Goal: Task Accomplishment & Management: Manage account settings

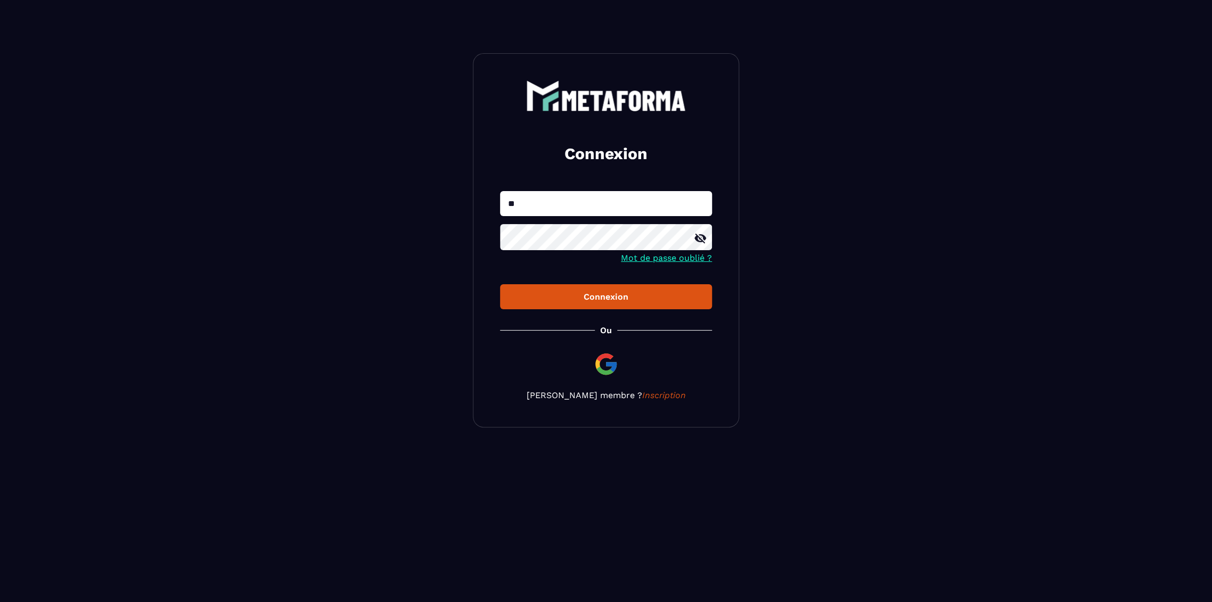
type input "*"
type input "**********"
click at [500, 284] on button "Connexion" at bounding box center [606, 296] width 212 height 25
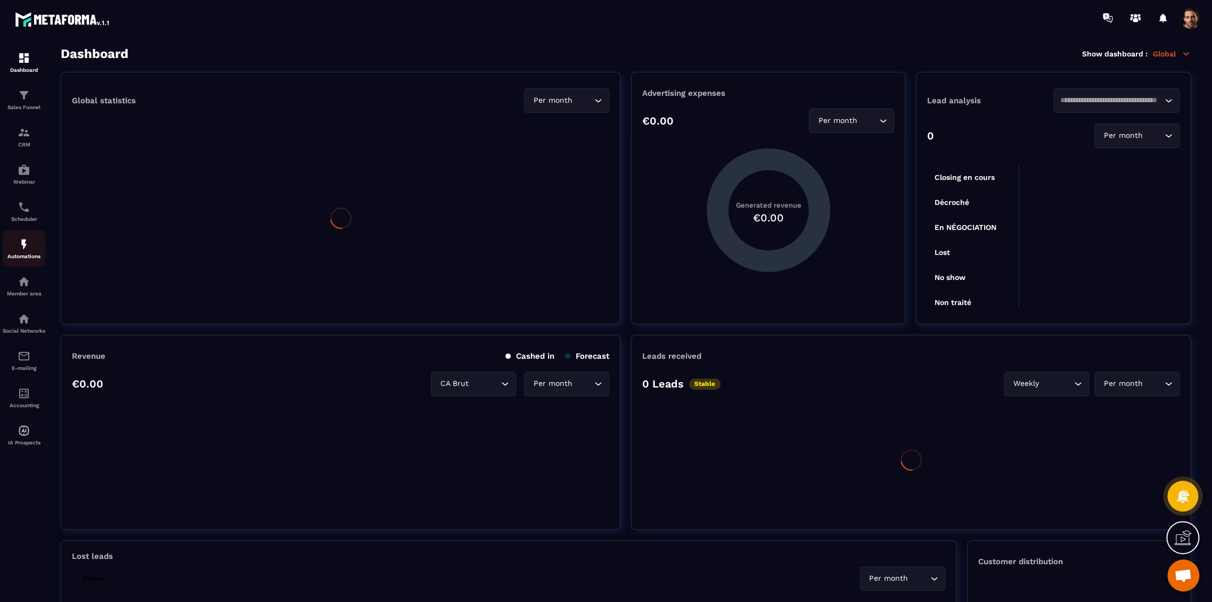
click at [21, 245] on img at bounding box center [24, 244] width 13 height 13
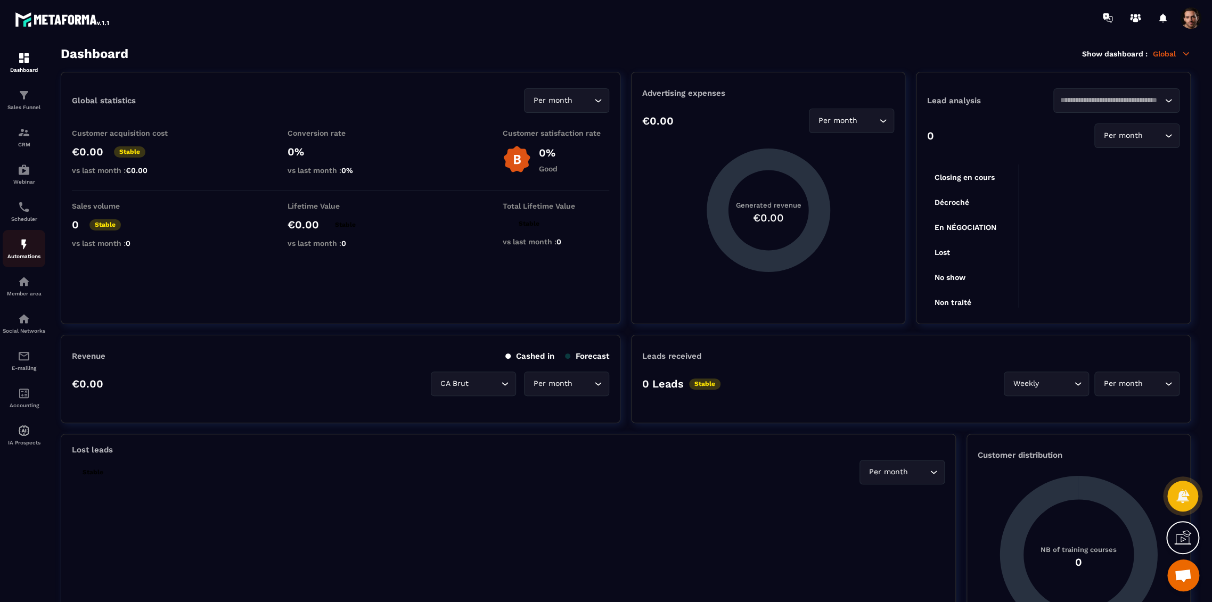
click at [21, 251] on img at bounding box center [24, 244] width 13 height 13
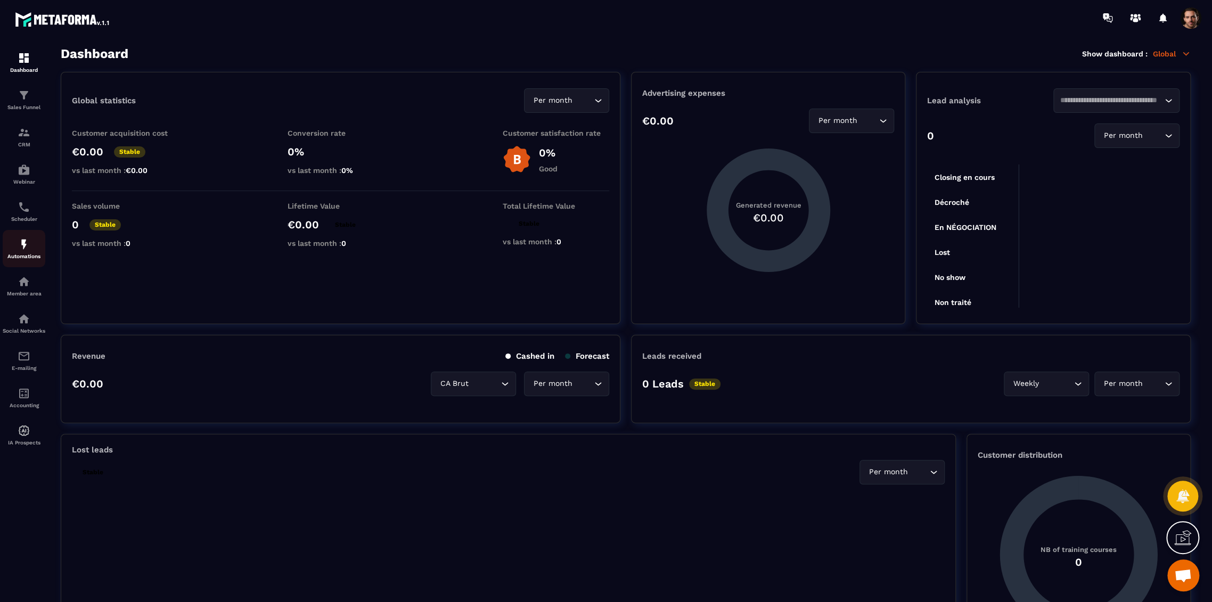
click at [21, 251] on img at bounding box center [24, 244] width 13 height 13
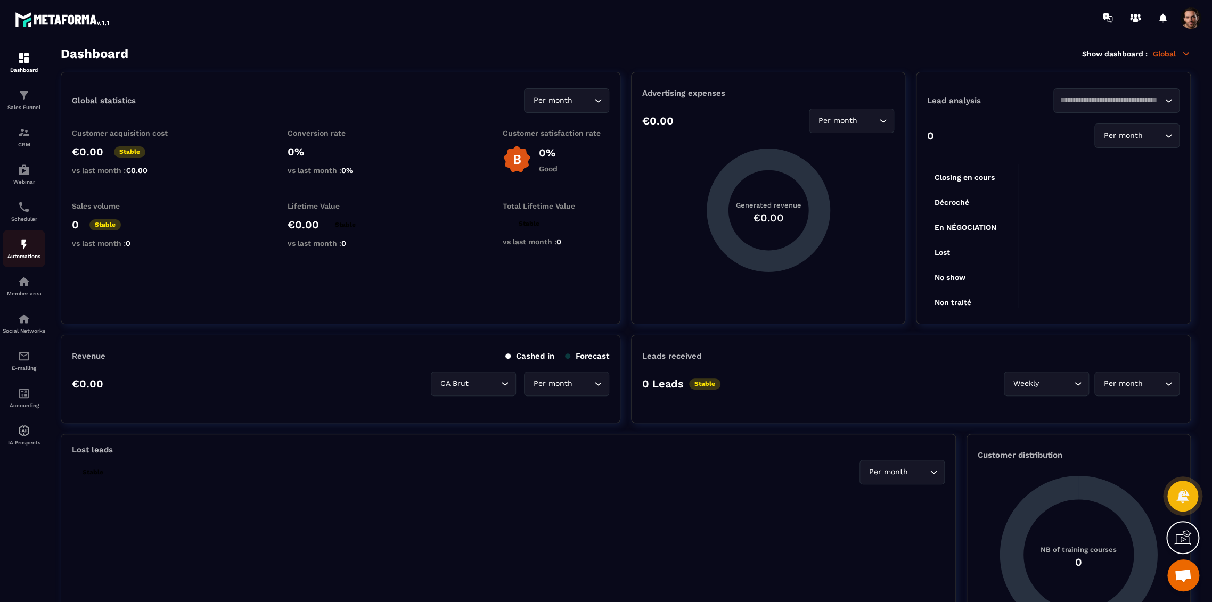
click at [21, 251] on img at bounding box center [24, 244] width 13 height 13
click at [26, 251] on img at bounding box center [24, 244] width 13 height 13
